Goal: Transaction & Acquisition: Purchase product/service

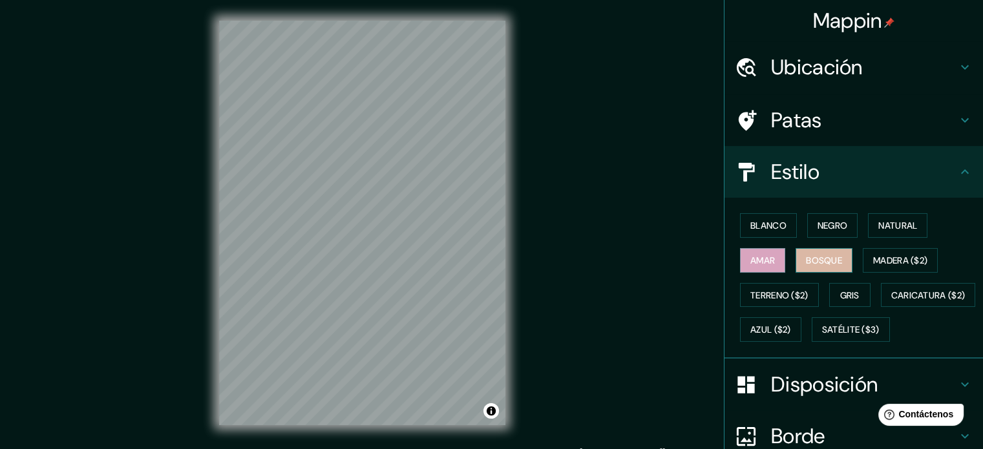
click at [807, 258] on font "Bosque" at bounding box center [824, 261] width 36 height 12
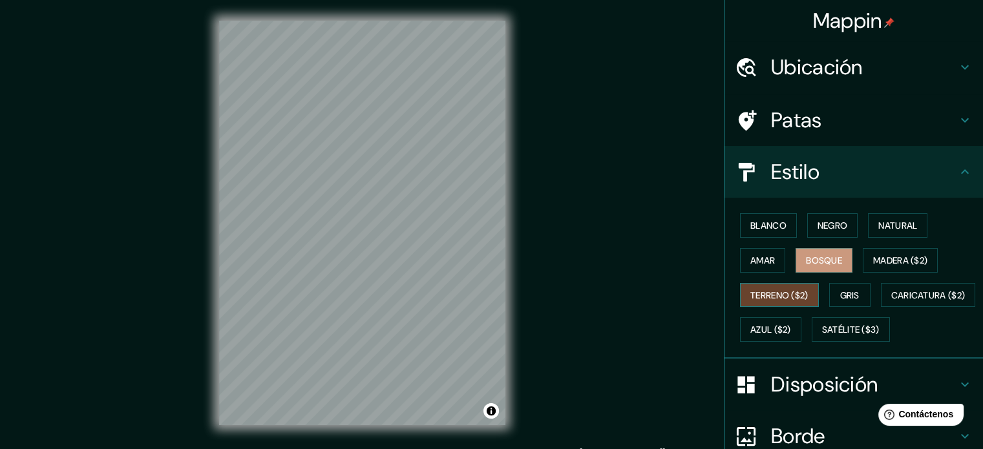
click at [750, 293] on font "Terreno ($2)" at bounding box center [779, 295] width 58 height 12
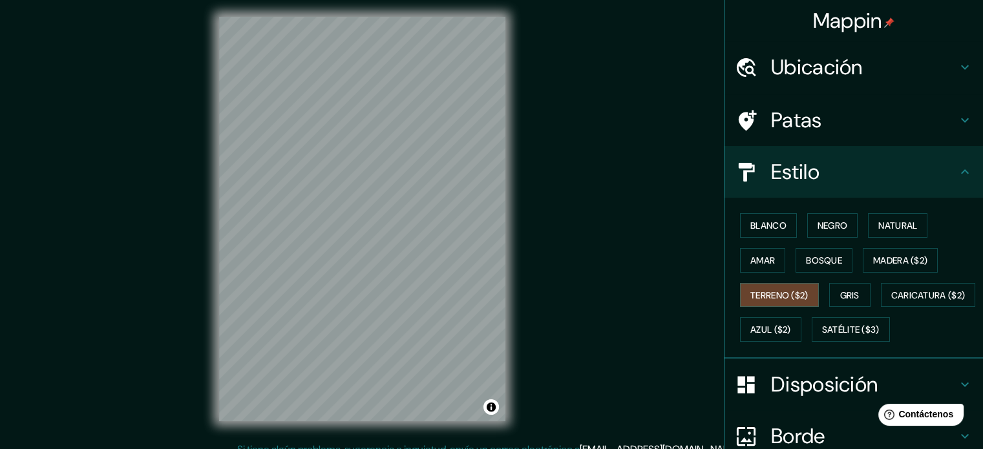
scroll to position [5, 0]
click at [750, 255] on font "Amar" at bounding box center [762, 261] width 25 height 12
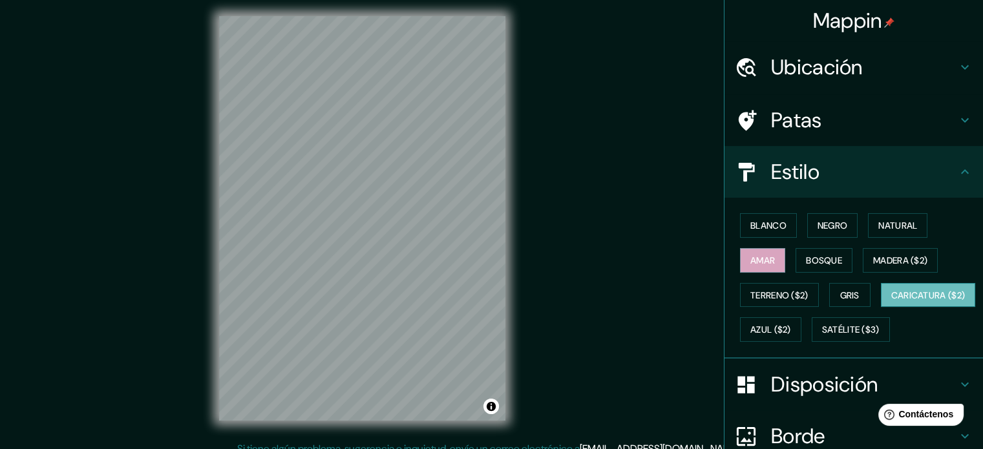
click at [891, 304] on font "Caricatura ($2)" at bounding box center [928, 295] width 74 height 17
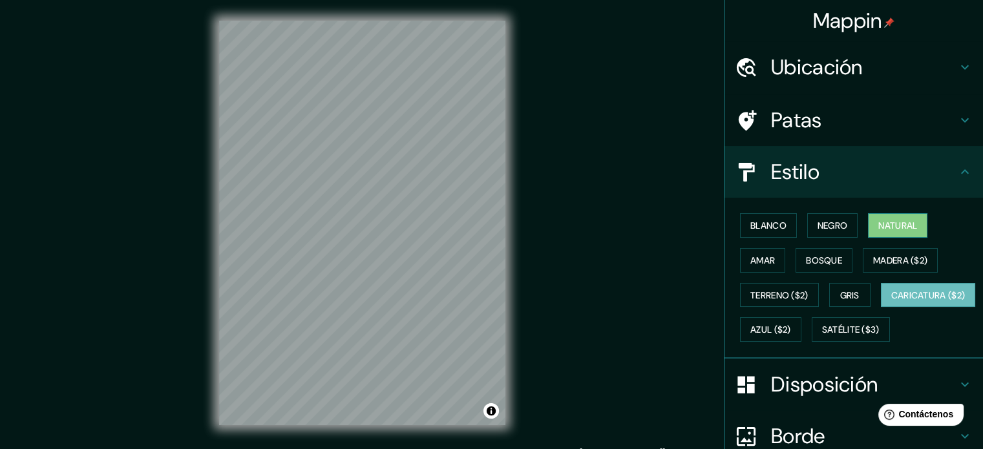
click at [907, 227] on font "Natural" at bounding box center [897, 226] width 39 height 12
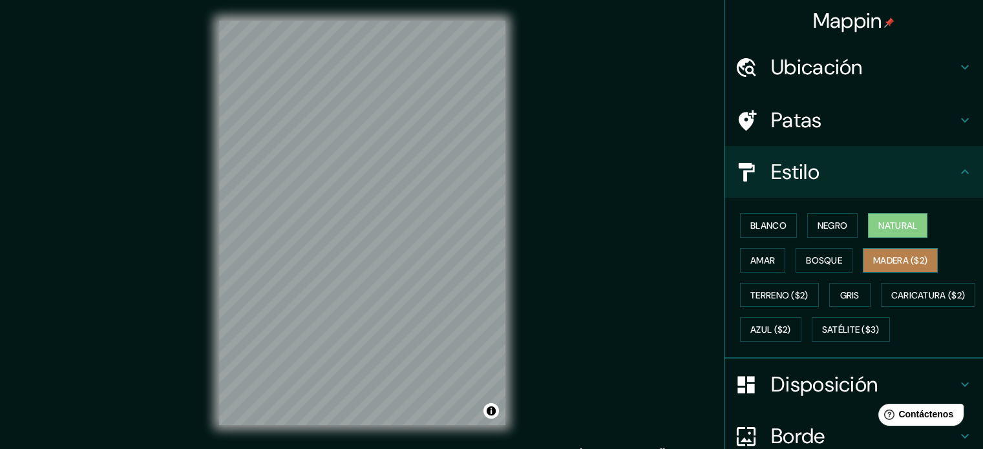
click at [899, 258] on font "Madera ($2)" at bounding box center [900, 261] width 54 height 12
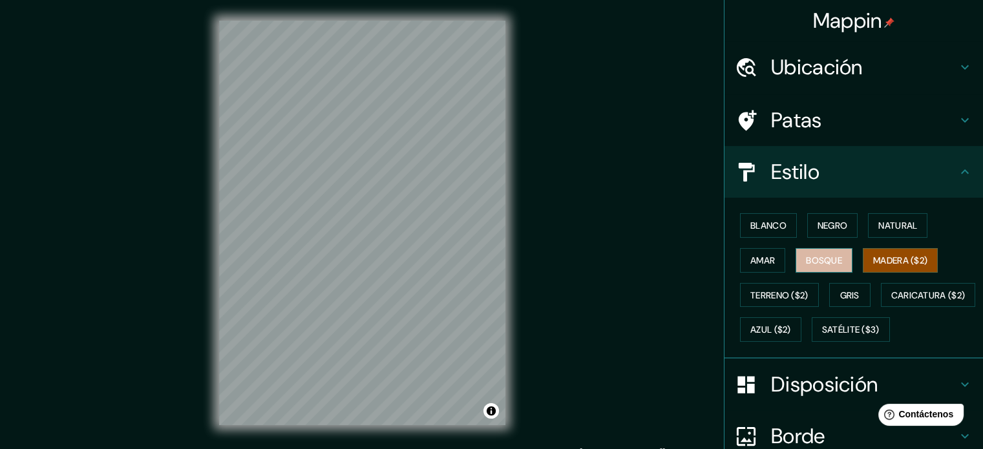
click at [824, 261] on font "Bosque" at bounding box center [824, 261] width 36 height 12
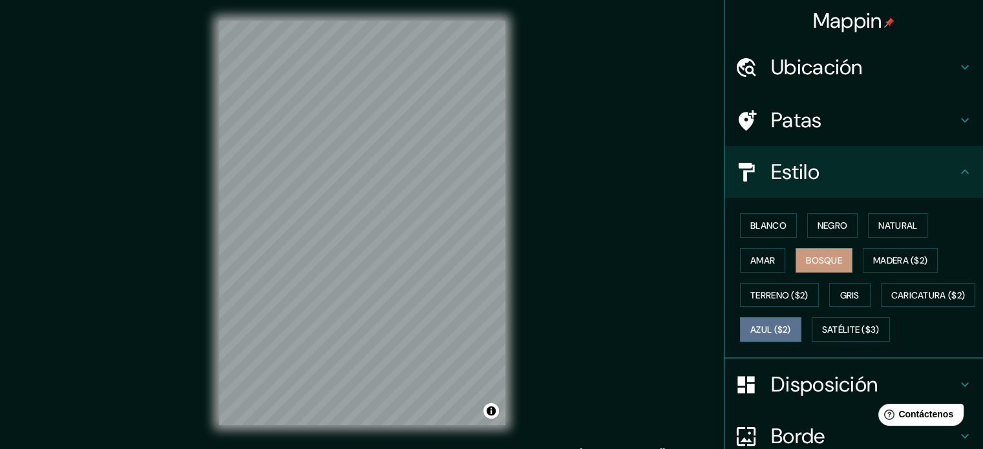
click at [801, 317] on button "Azul ($2)" at bounding box center [770, 329] width 61 height 25
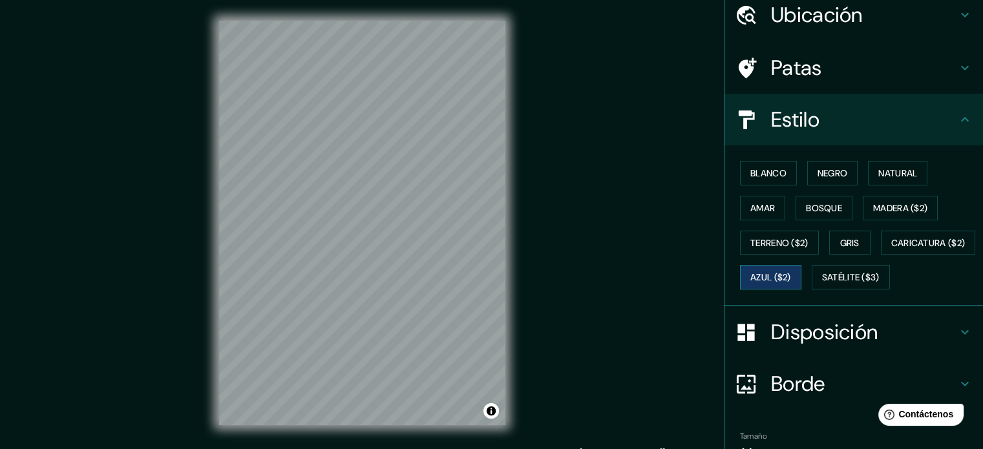
scroll to position [152, 0]
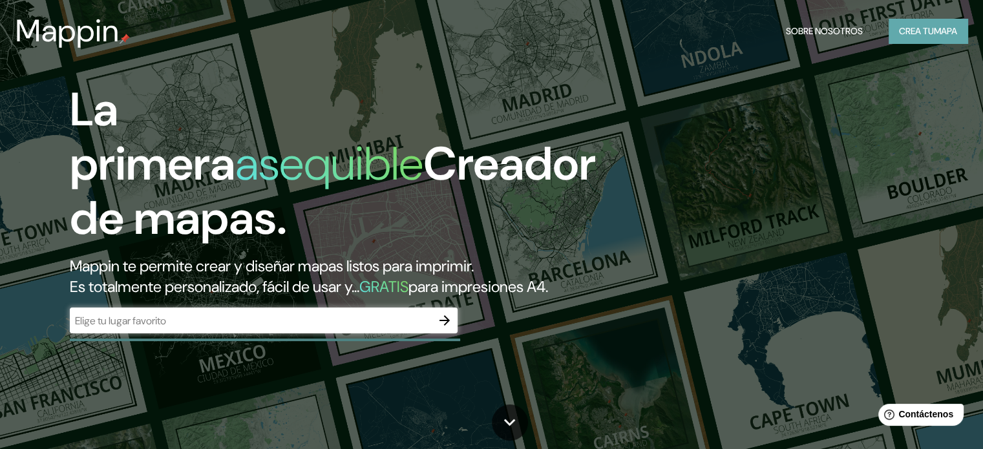
click at [940, 37] on font "mapa" at bounding box center [945, 31] width 23 height 17
